Goal: Obtain resource: Download file/media

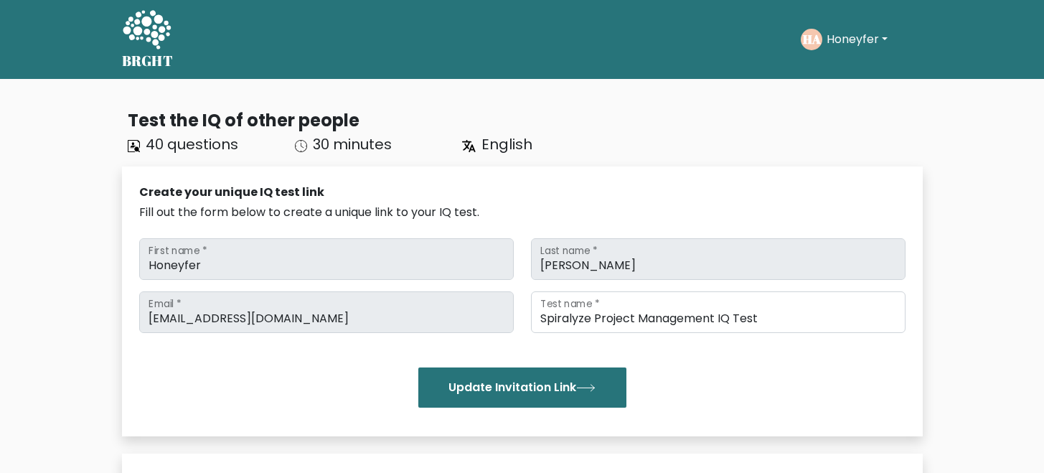
scroll to position [121, 0]
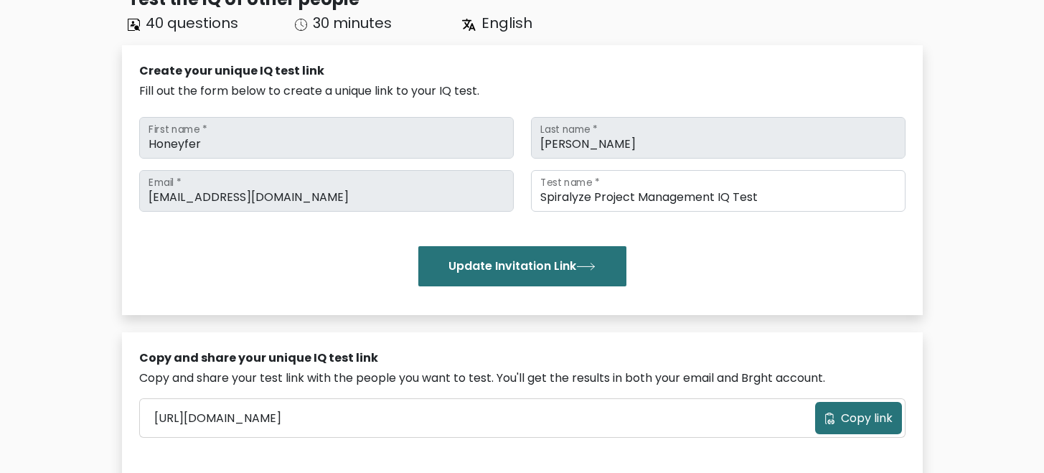
click at [861, 417] on span "Copy link" at bounding box center [867, 418] width 52 height 17
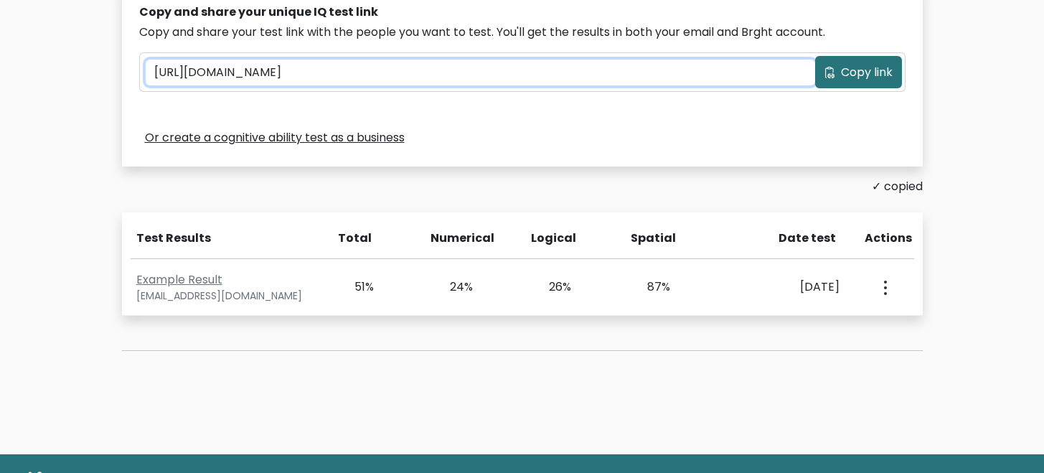
scroll to position [470, 0]
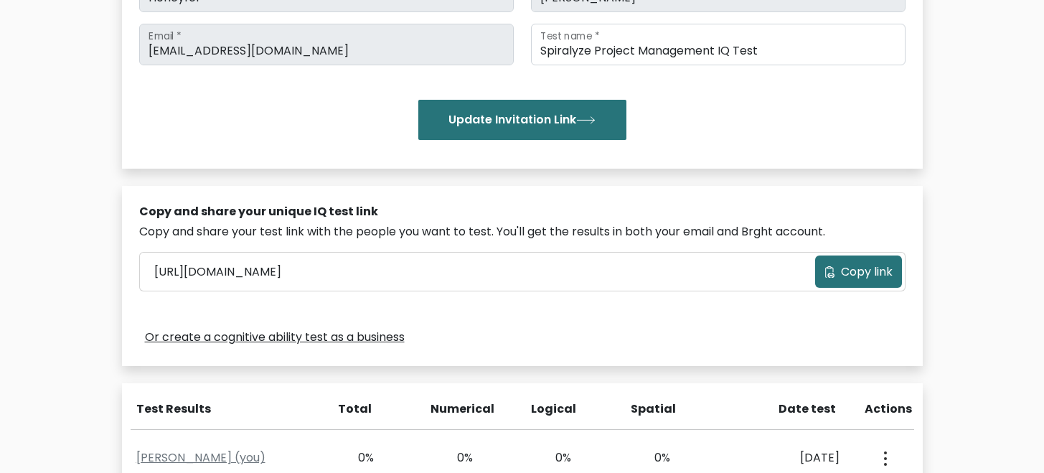
scroll to position [500, 0]
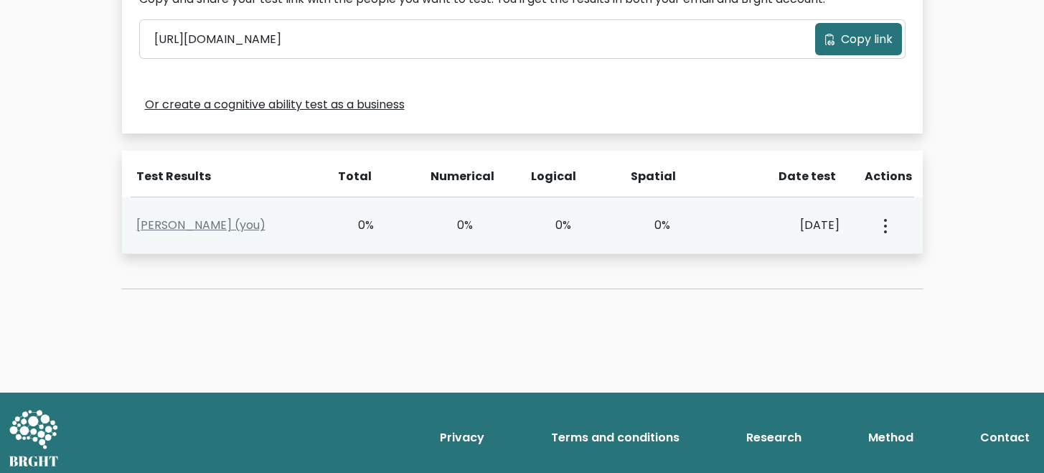
click at [890, 228] on div "View Profile" at bounding box center [884, 225] width 49 height 45
click at [886, 226] on button "button" at bounding box center [884, 225] width 11 height 45
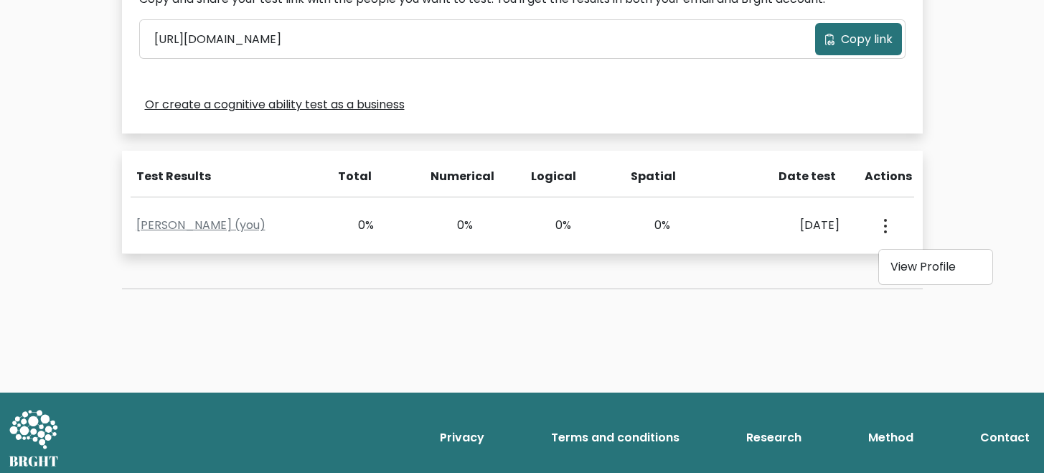
click at [444, 151] on div "Test Results Total Numerical Logical Spatial Date test Actions Honeyfer Amancio…" at bounding box center [522, 202] width 801 height 103
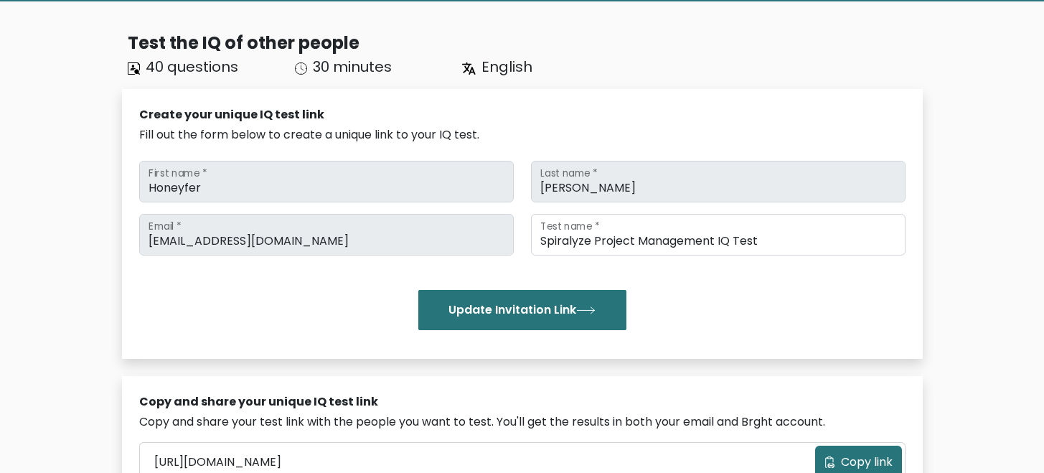
scroll to position [0, 0]
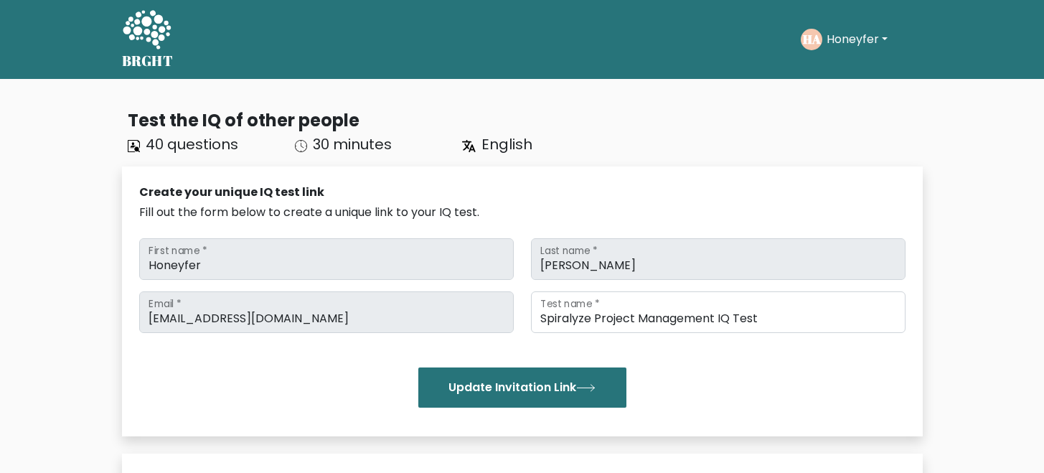
click at [162, 45] on icon at bounding box center [147, 30] width 50 height 43
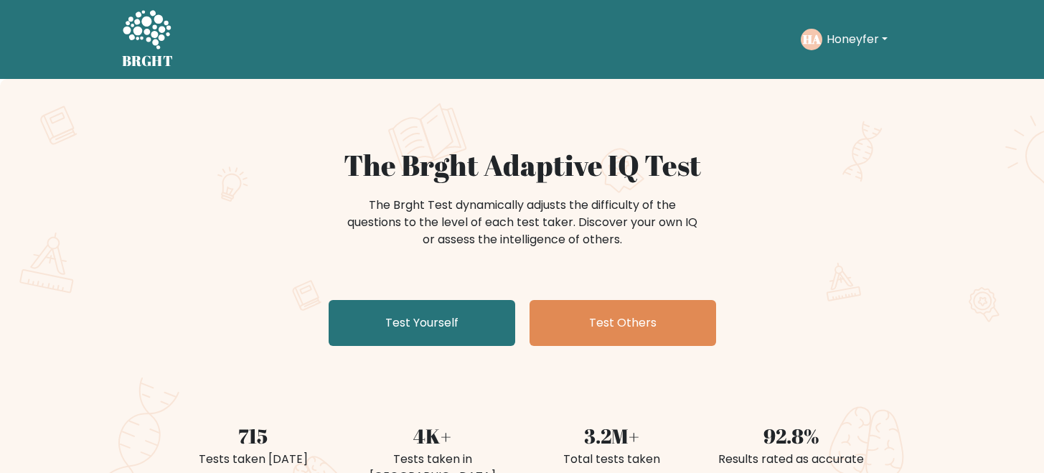
click at [870, 33] on button "Honeyfer" at bounding box center [858, 39] width 70 height 19
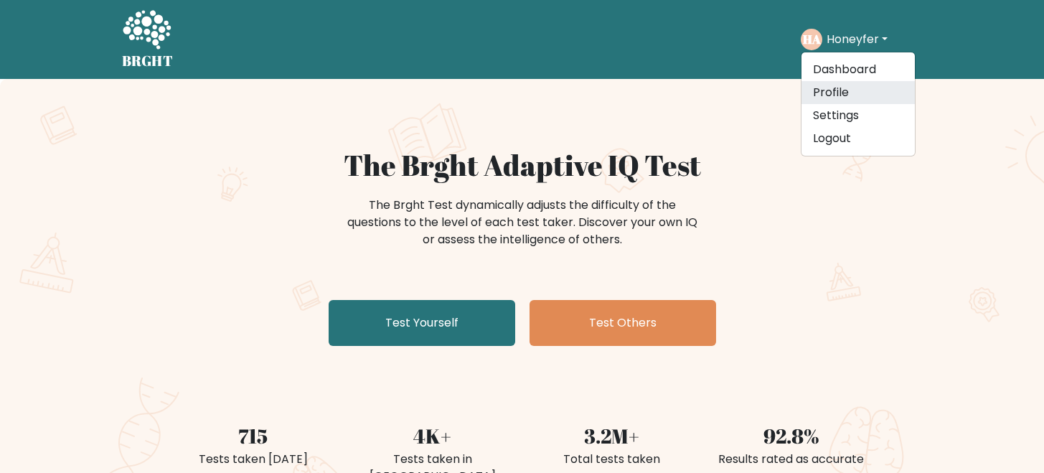
click at [834, 84] on link "Profile" at bounding box center [858, 92] width 113 height 23
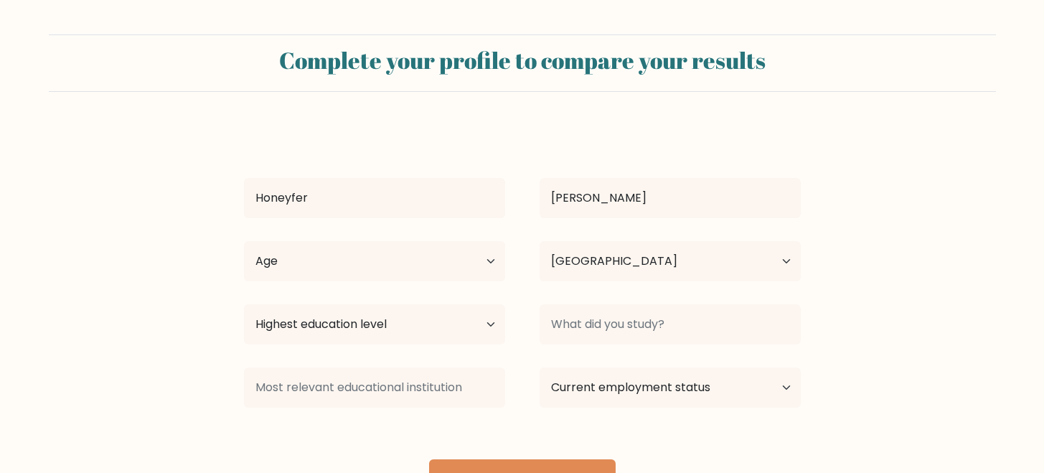
select select "IE"
click at [838, 45] on div "Complete your profile to compare your results" at bounding box center [522, 62] width 947 height 57
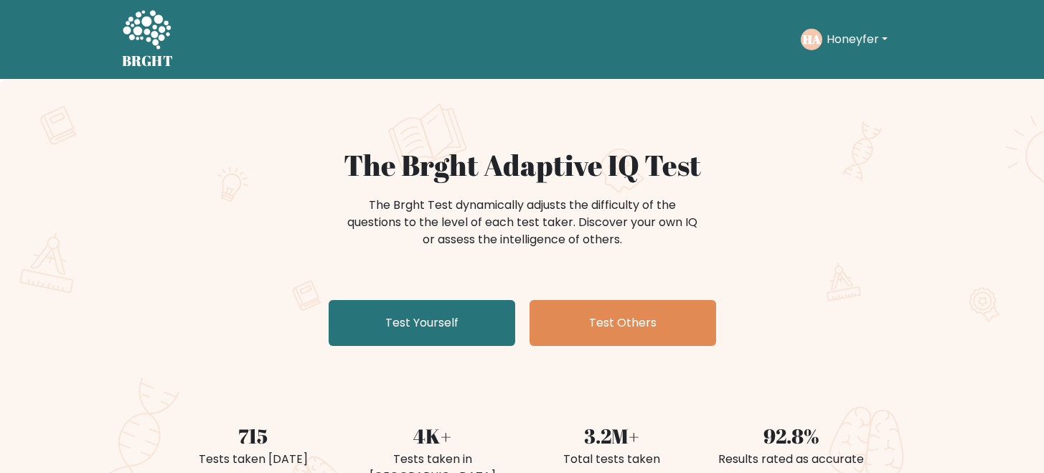
click at [861, 57] on ul "Take the test HA Honeyfer Dashboard Profile Settings Logout Dashboard Profile S…" at bounding box center [862, 39] width 122 height 45
click at [846, 29] on div "HA Honeyfer Dashboard Profile Settings Logout" at bounding box center [846, 40] width 91 height 22
click at [846, 31] on button "Honeyfer" at bounding box center [858, 39] width 70 height 19
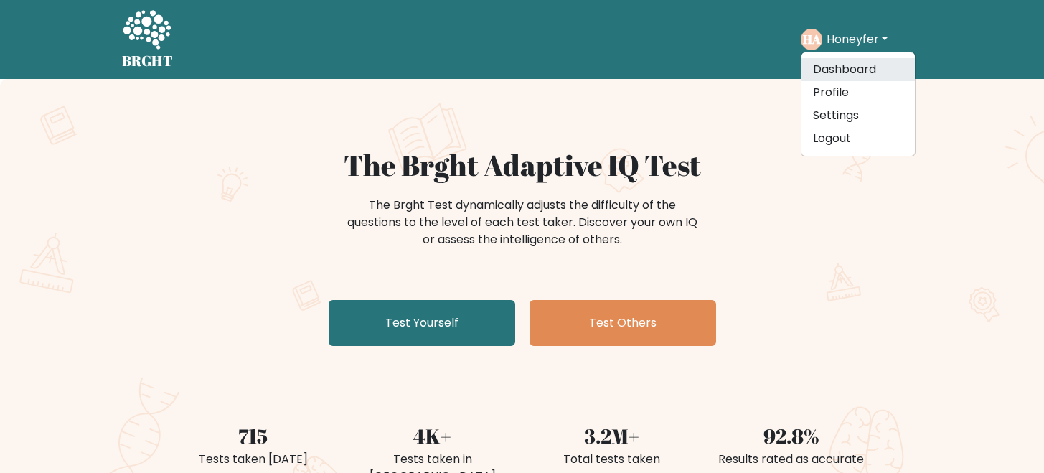
click at [851, 60] on link "Dashboard" at bounding box center [858, 69] width 113 height 23
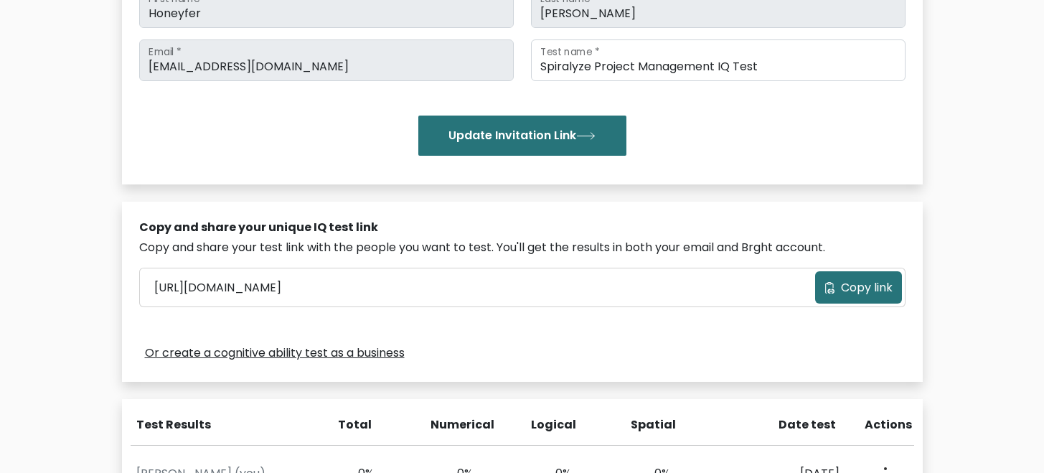
scroll to position [266, 0]
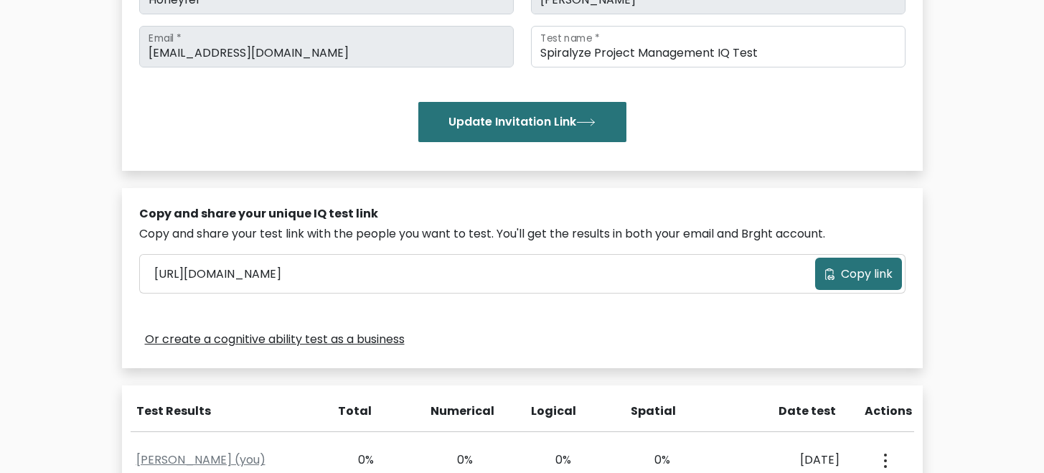
click at [853, 283] on button "Copy link" at bounding box center [858, 274] width 87 height 32
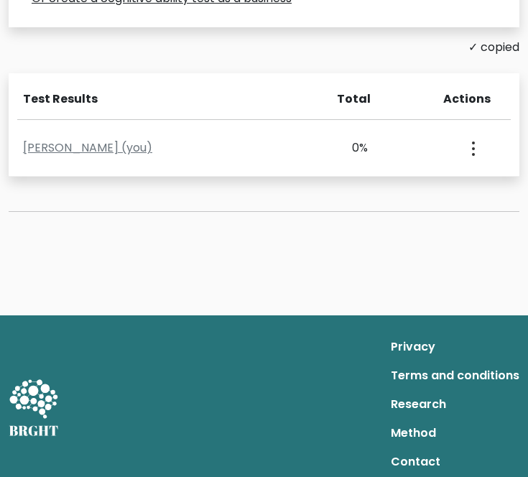
scroll to position [656, 0]
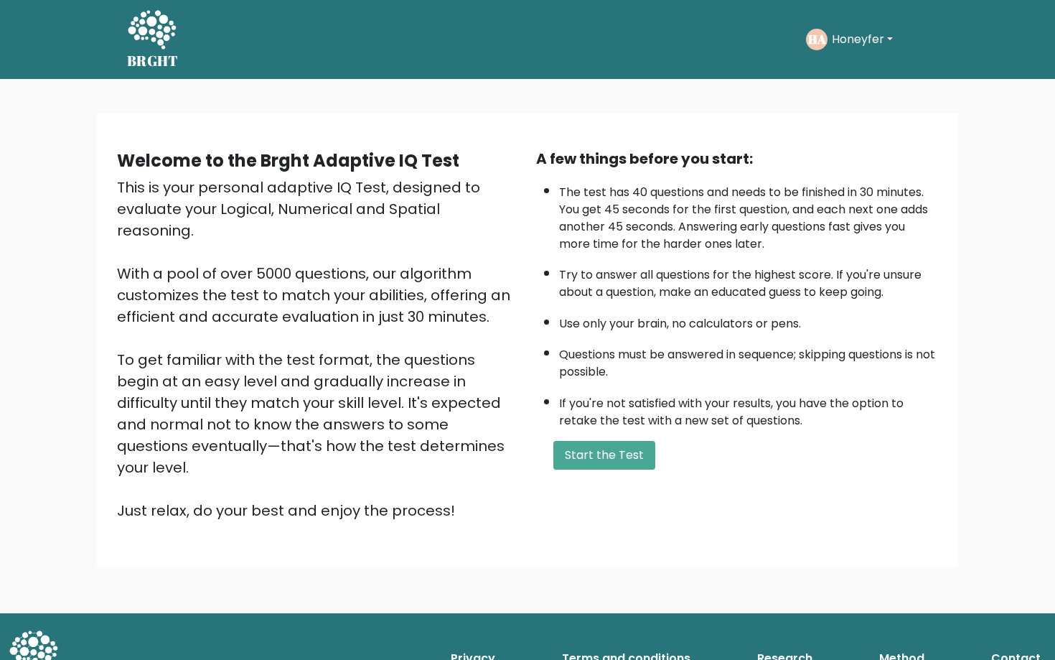
click at [850, 38] on button "Honeyfer" at bounding box center [863, 39] width 70 height 19
click at [851, 83] on link "Dashboard" at bounding box center [863, 76] width 113 height 23
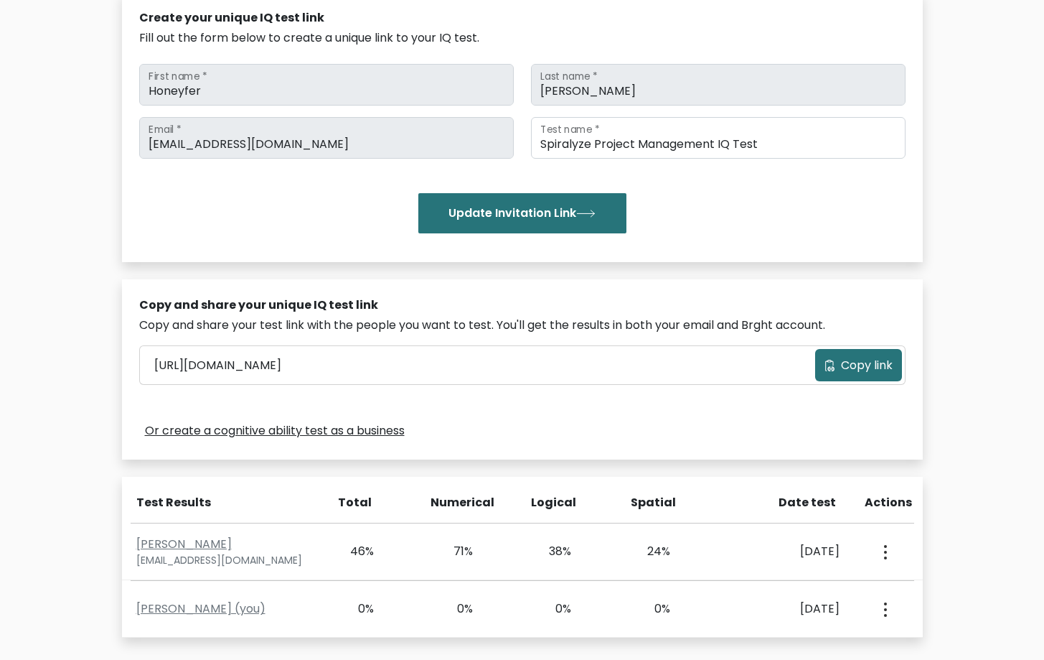
scroll to position [302, 0]
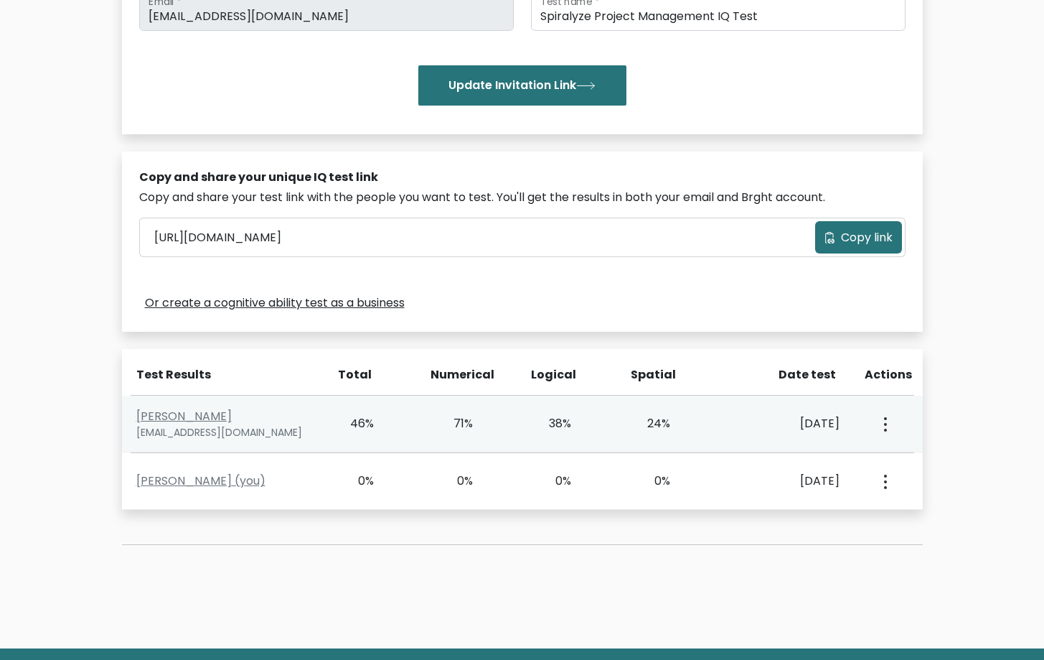
click at [478, 426] on div "71%" at bounding box center [472, 423] width 99 height 17
click at [153, 421] on link "[PERSON_NAME]" at bounding box center [183, 416] width 95 height 17
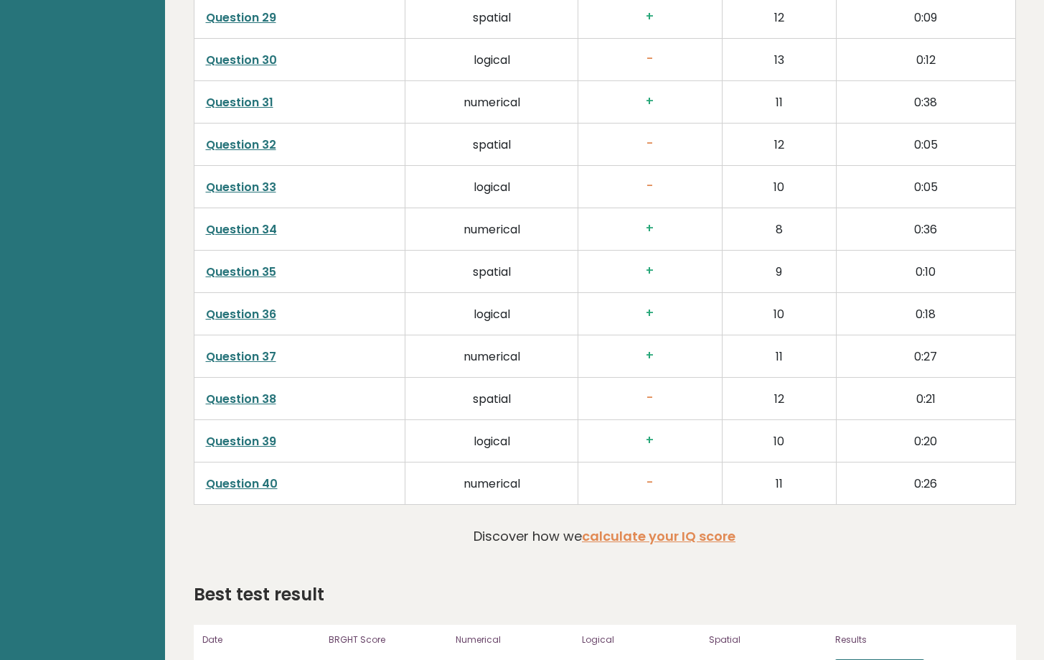
scroll to position [3390, 0]
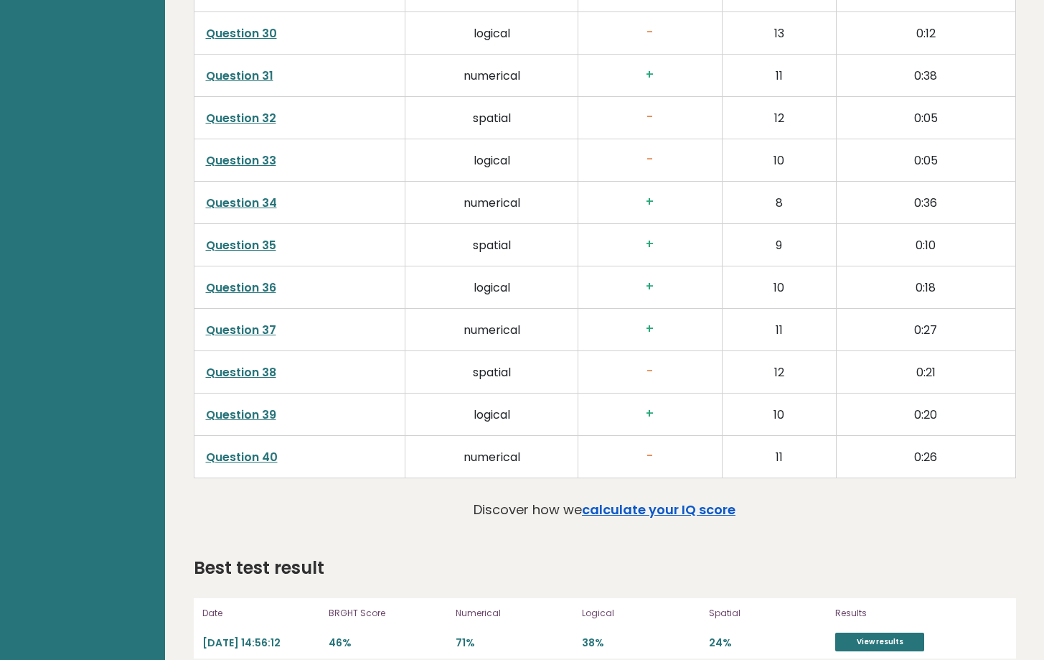
click at [647, 500] on link "calculate your IQ score" at bounding box center [659, 509] width 154 height 18
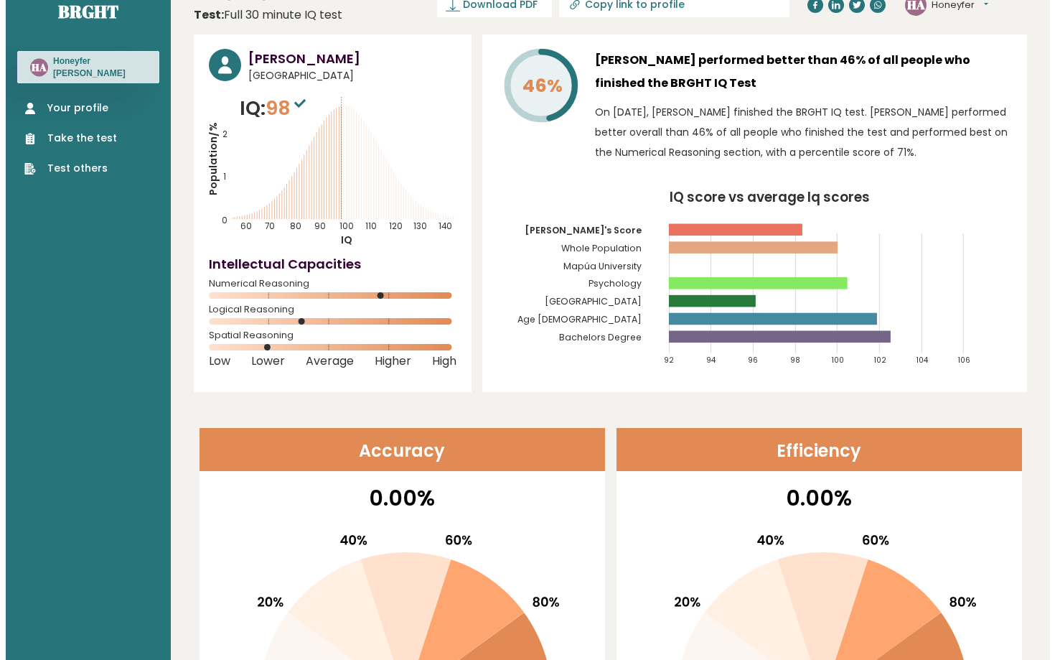
scroll to position [0, 0]
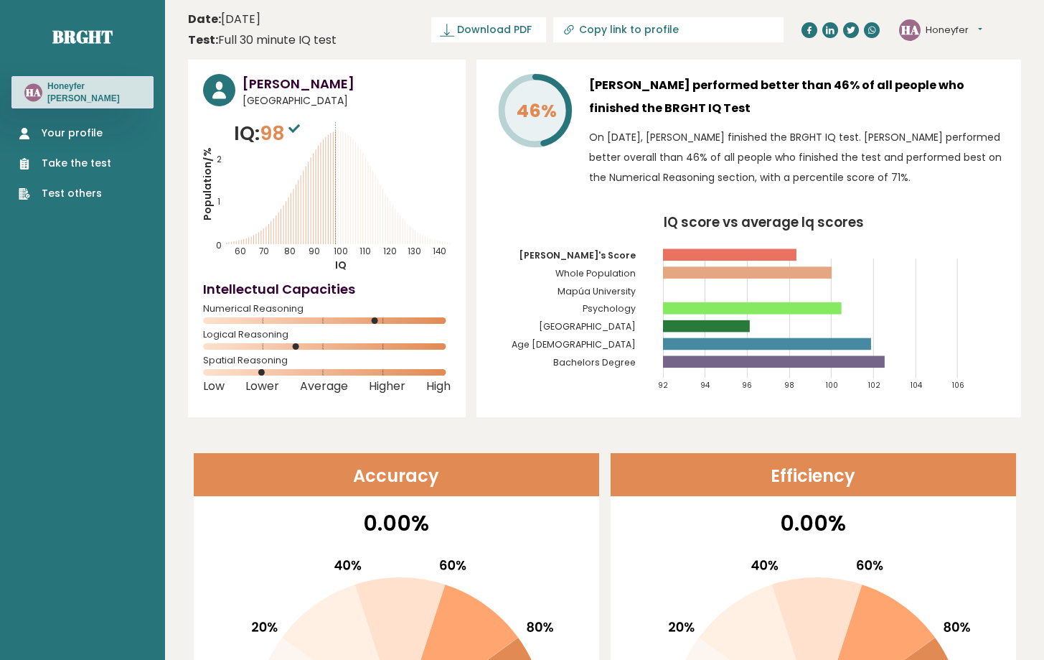
click at [711, 38] on link "Copy link to profile" at bounding box center [668, 29] width 230 height 25
type input "https://brght.org/profile/alex-zarate/?utm_source=share&utm_medium=copy&utm_cam…"
click at [481, 26] on span "Download PDF" at bounding box center [443, 29] width 75 height 15
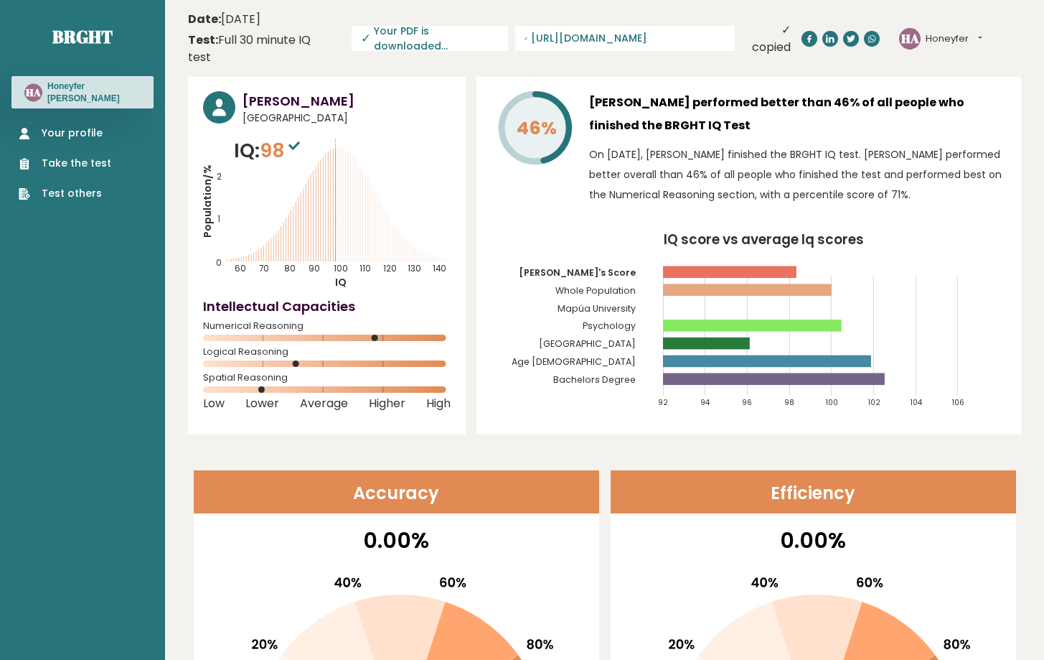
click at [507, 34] on span "✓ Your PDF is downloaded..." at bounding box center [430, 38] width 156 height 25
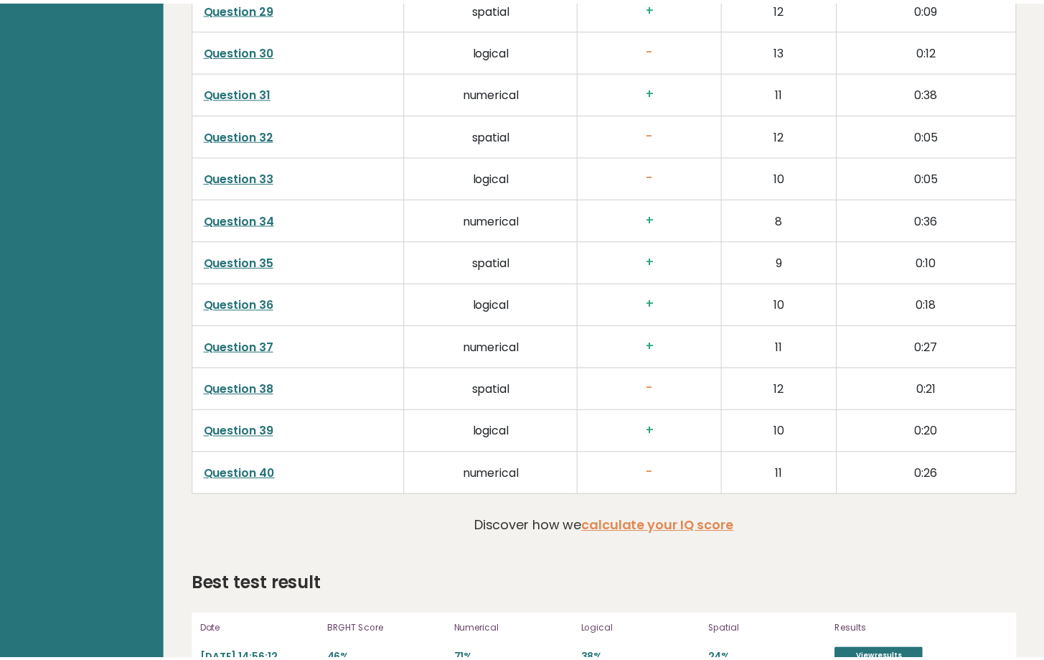
scroll to position [3390, 0]
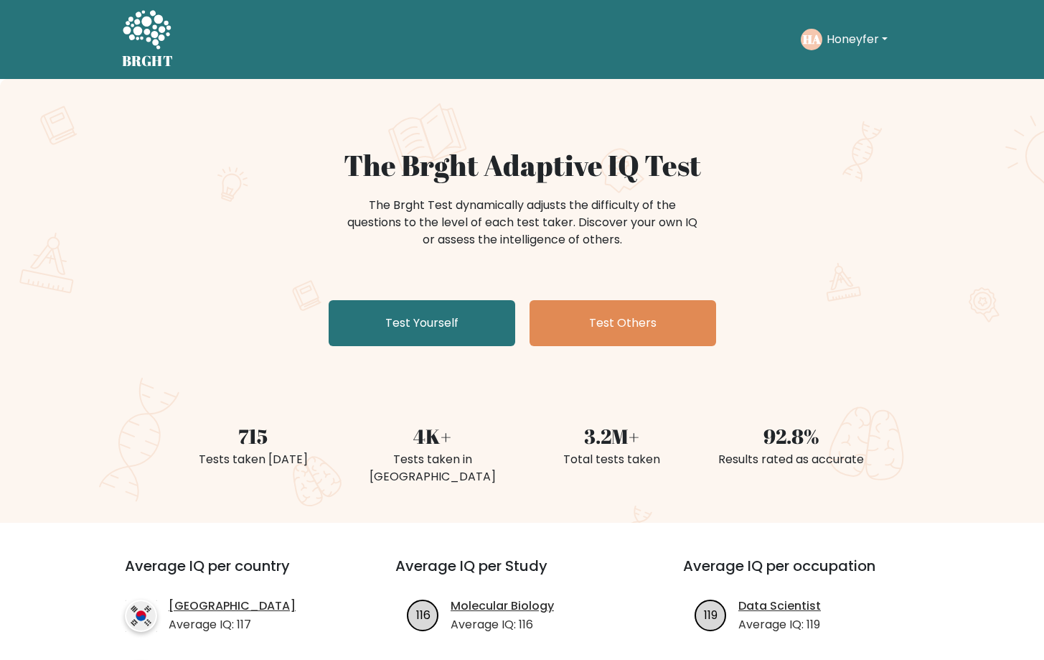
click at [840, 49] on div "HA Honeyfer Dashboard Profile Settings Logout" at bounding box center [846, 40] width 91 height 22
click at [848, 37] on button "Honeyfer" at bounding box center [858, 39] width 70 height 19
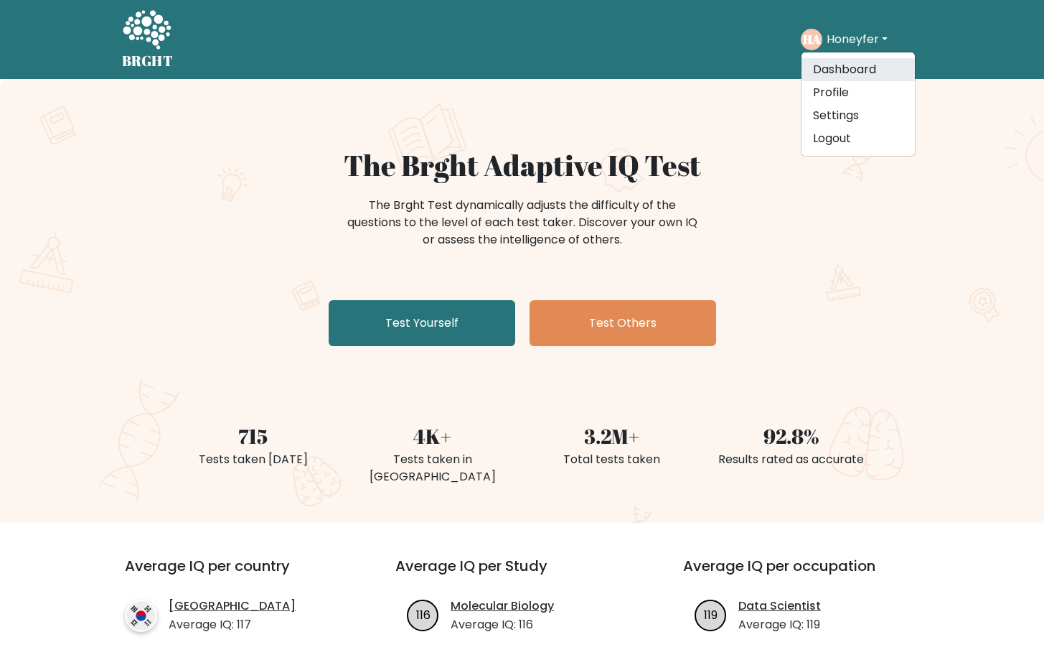
click at [845, 73] on link "Dashboard" at bounding box center [858, 69] width 113 height 23
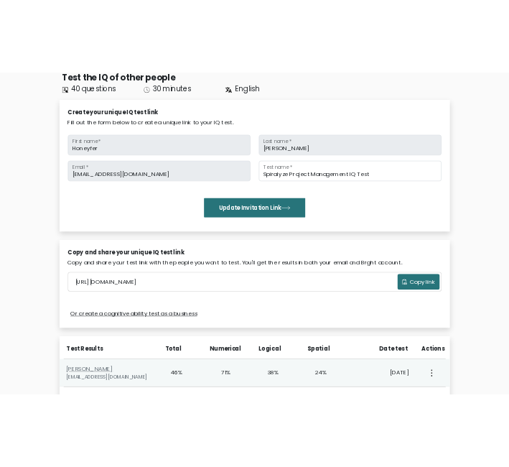
scroll to position [378, 0]
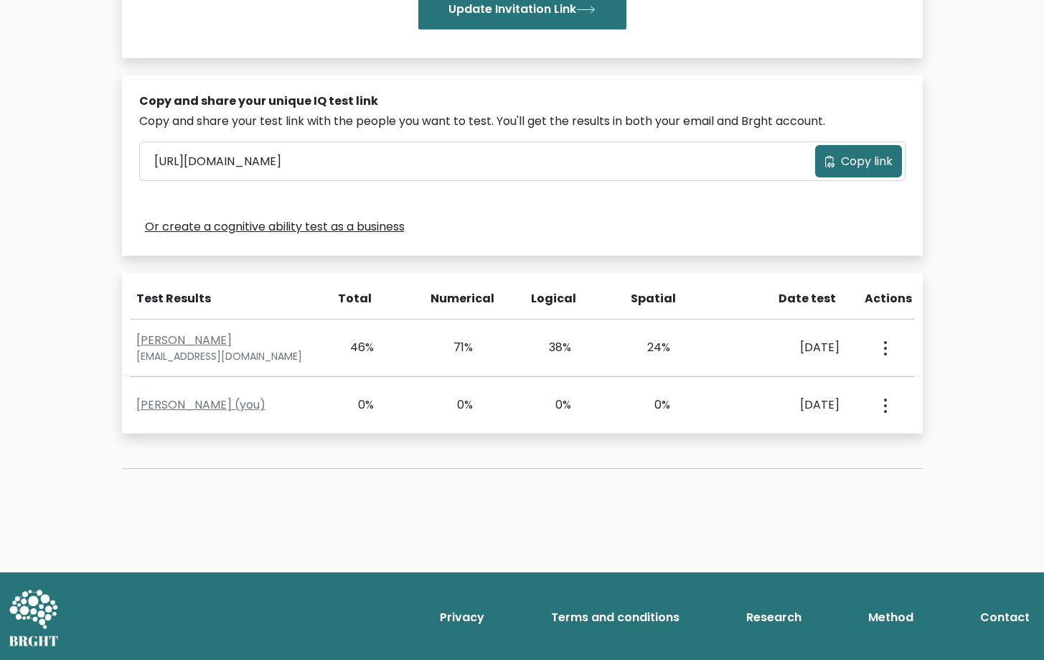
click at [854, 159] on span "Copy link" at bounding box center [867, 161] width 52 height 17
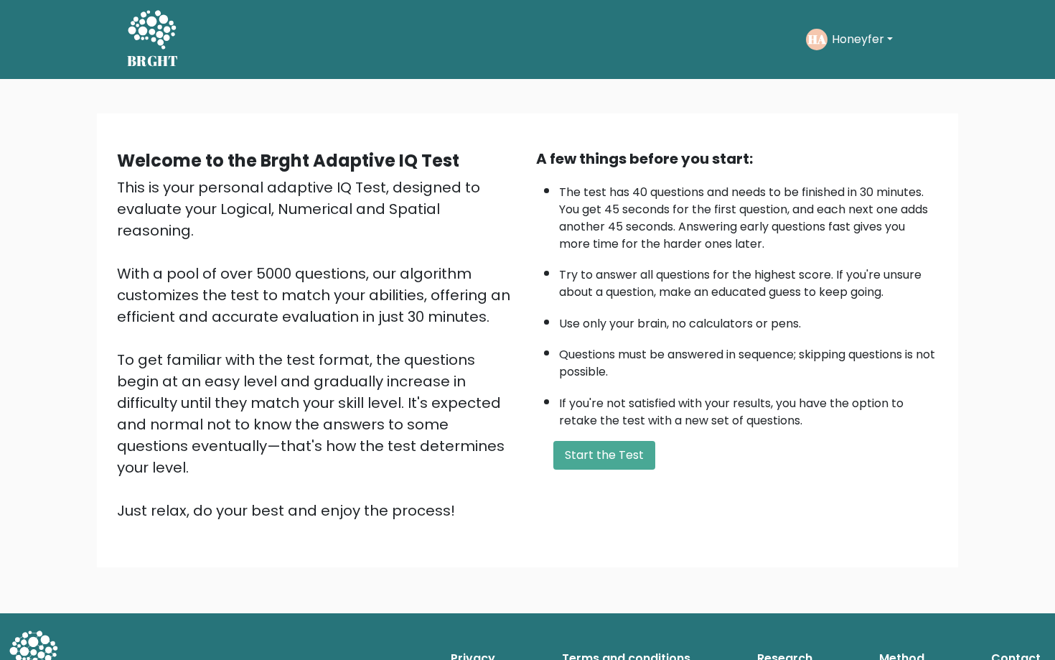
click at [508, 41] on button "Honeyfer" at bounding box center [863, 39] width 70 height 19
click at [508, 75] on link "Dashboard" at bounding box center [863, 76] width 113 height 23
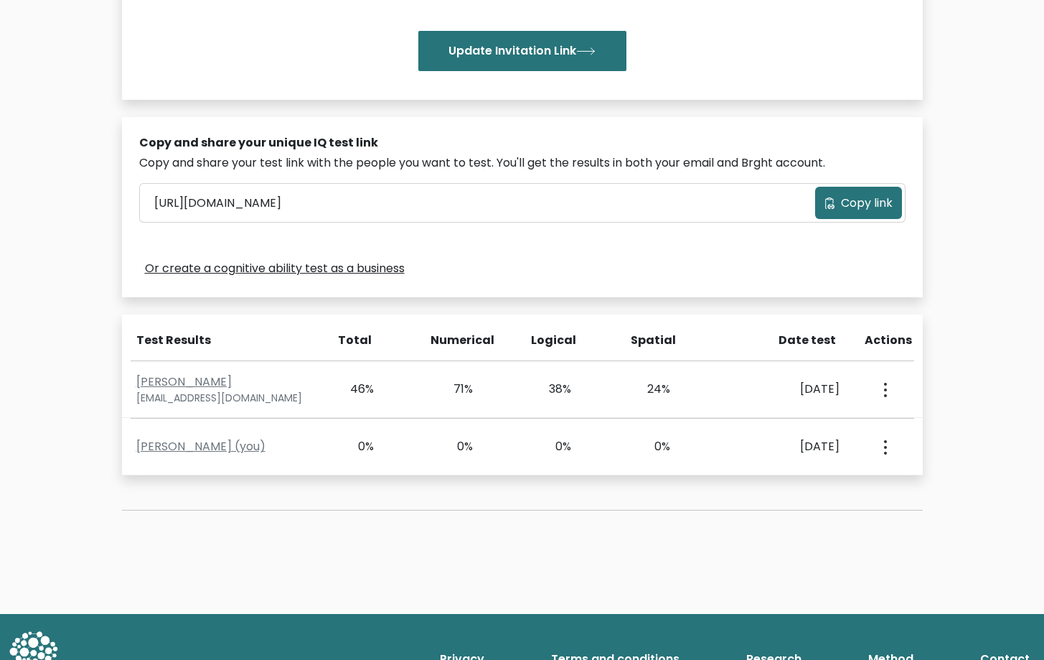
scroll to position [323, 0]
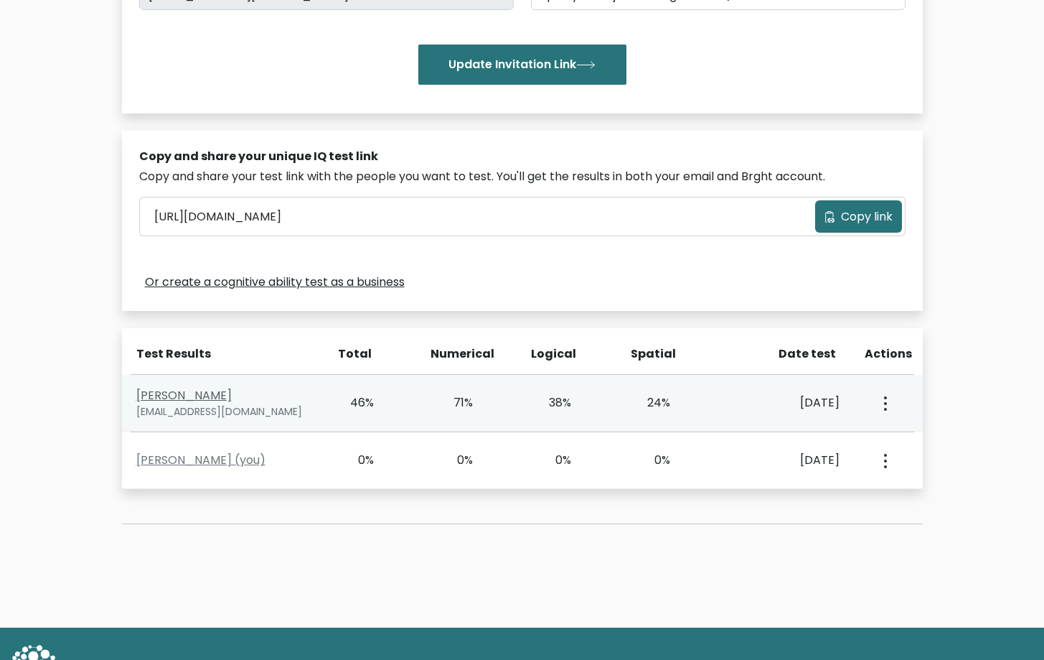
click at [189, 396] on link "[PERSON_NAME]" at bounding box center [183, 395] width 95 height 17
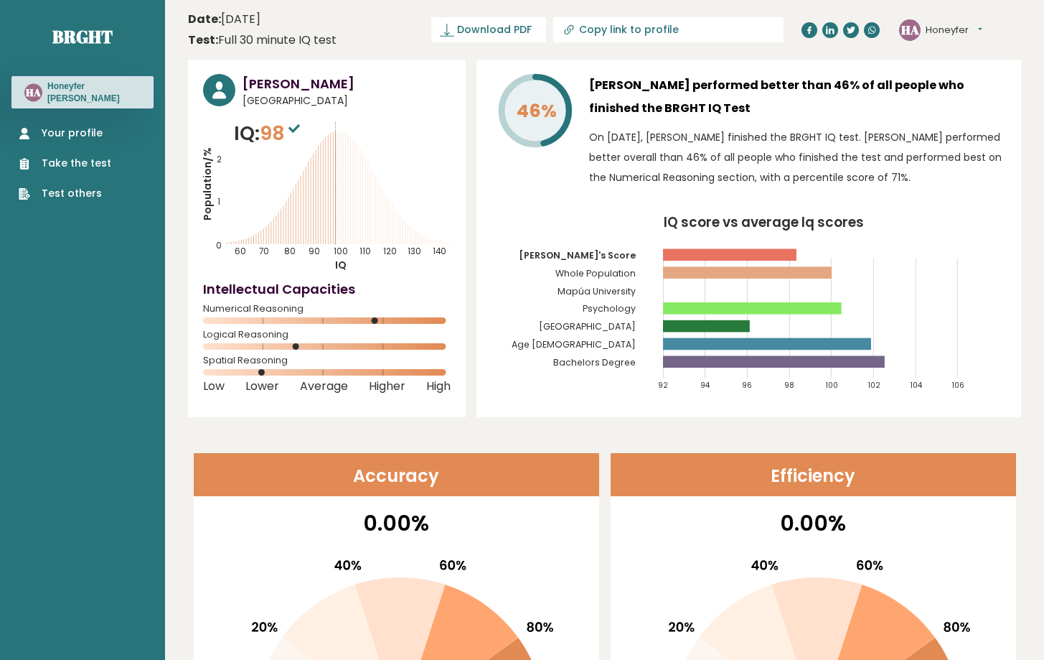
click at [673, 357] on rect at bounding box center [774, 362] width 222 height 12
click at [714, 261] on icon "IQ score vs average Iq scores 92 94 96 98 100 102 104 106 [PERSON_NAME]'s Score…" at bounding box center [749, 309] width 515 height 187
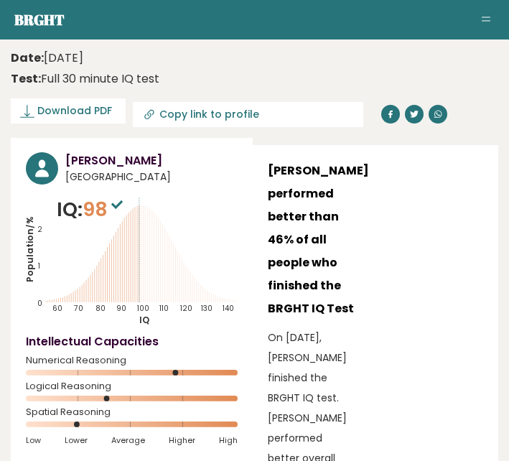
click at [162, 350] on h4 "Intellectual Capacities" at bounding box center [132, 341] width 212 height 17
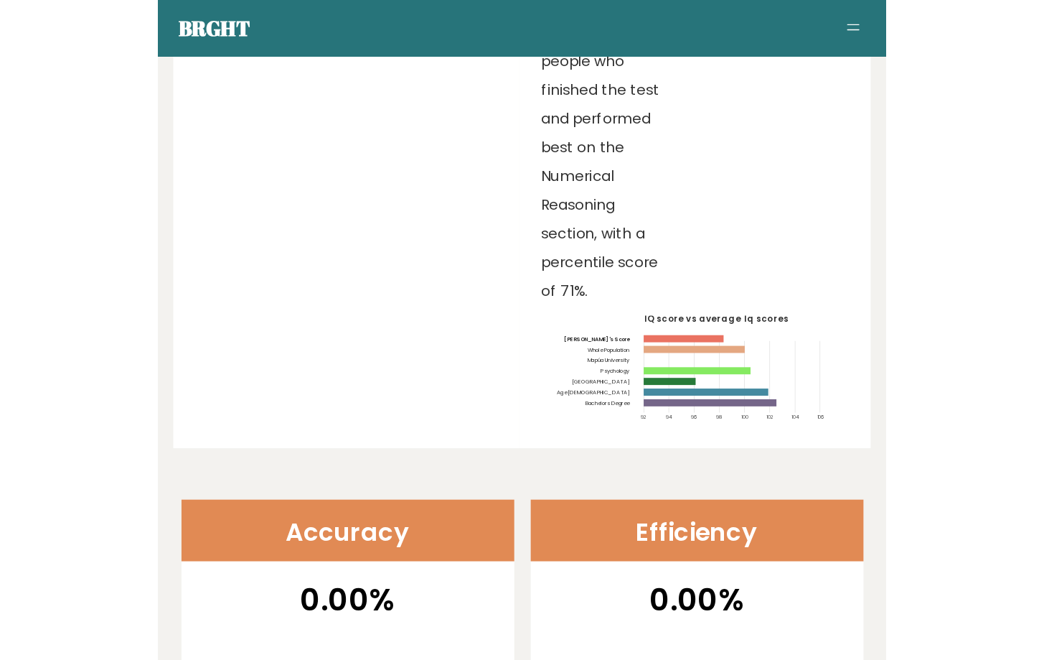
scroll to position [459, 0]
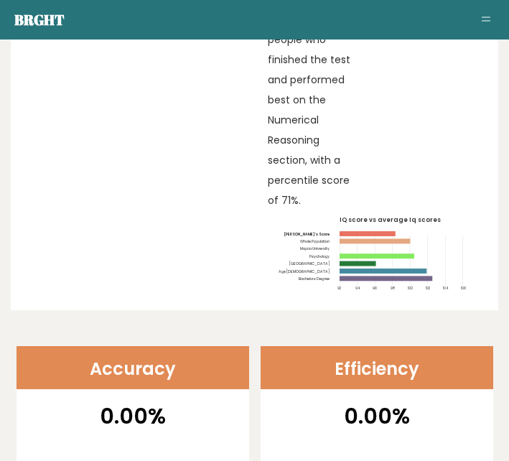
click at [347, 220] on icon "IQ score vs average Iq scores 92 94 96 98 100 102 104 106 [PERSON_NAME]'s Score…" at bounding box center [375, 256] width 215 height 78
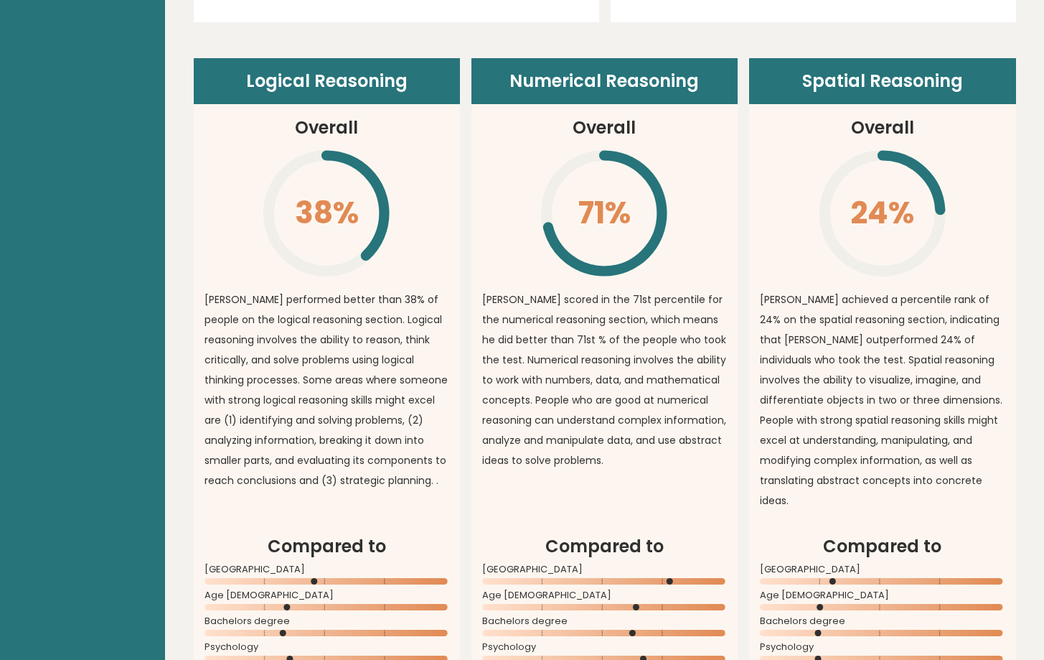
scroll to position [883, 0]
